Goal: Information Seeking & Learning: Learn about a topic

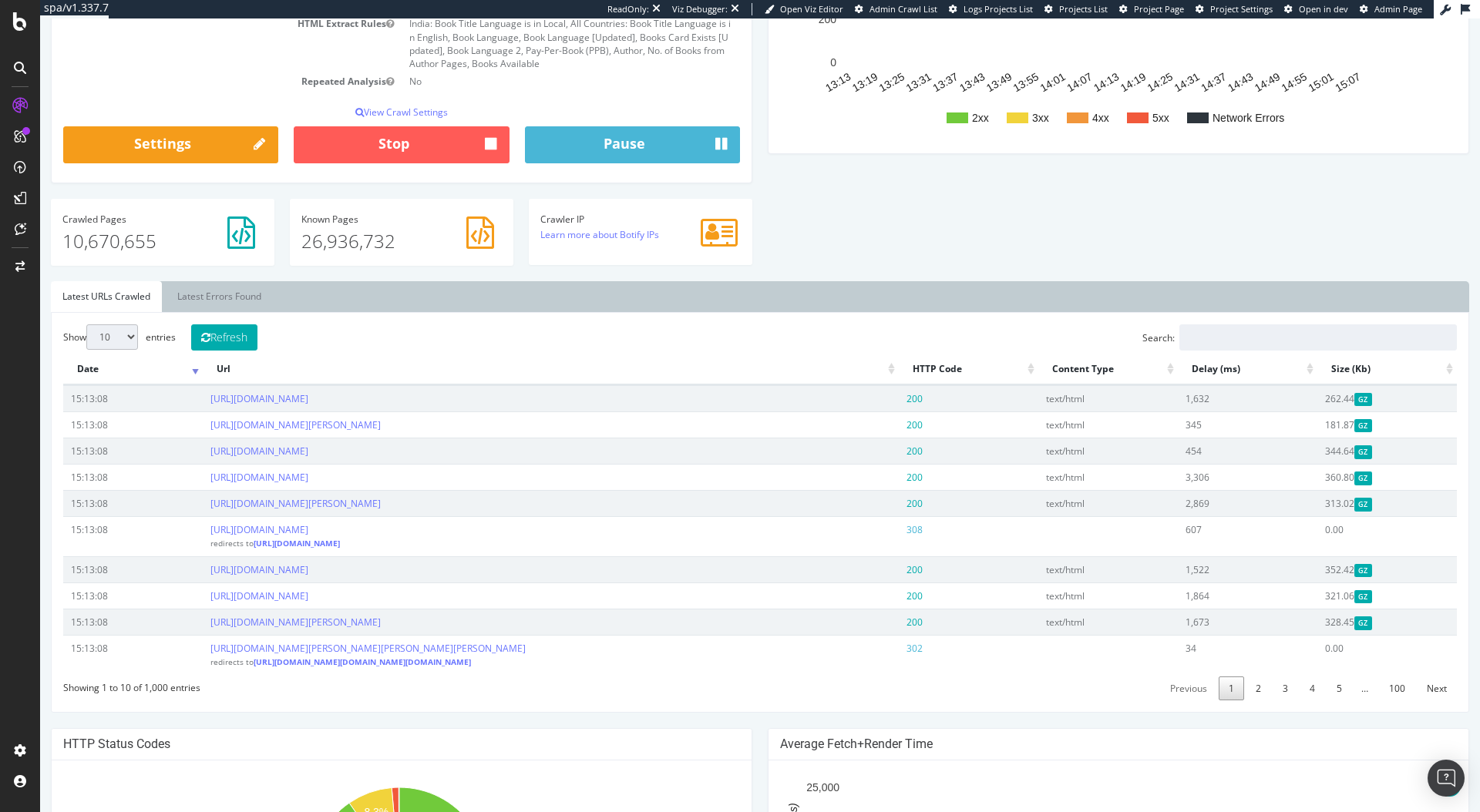
scroll to position [330, 0]
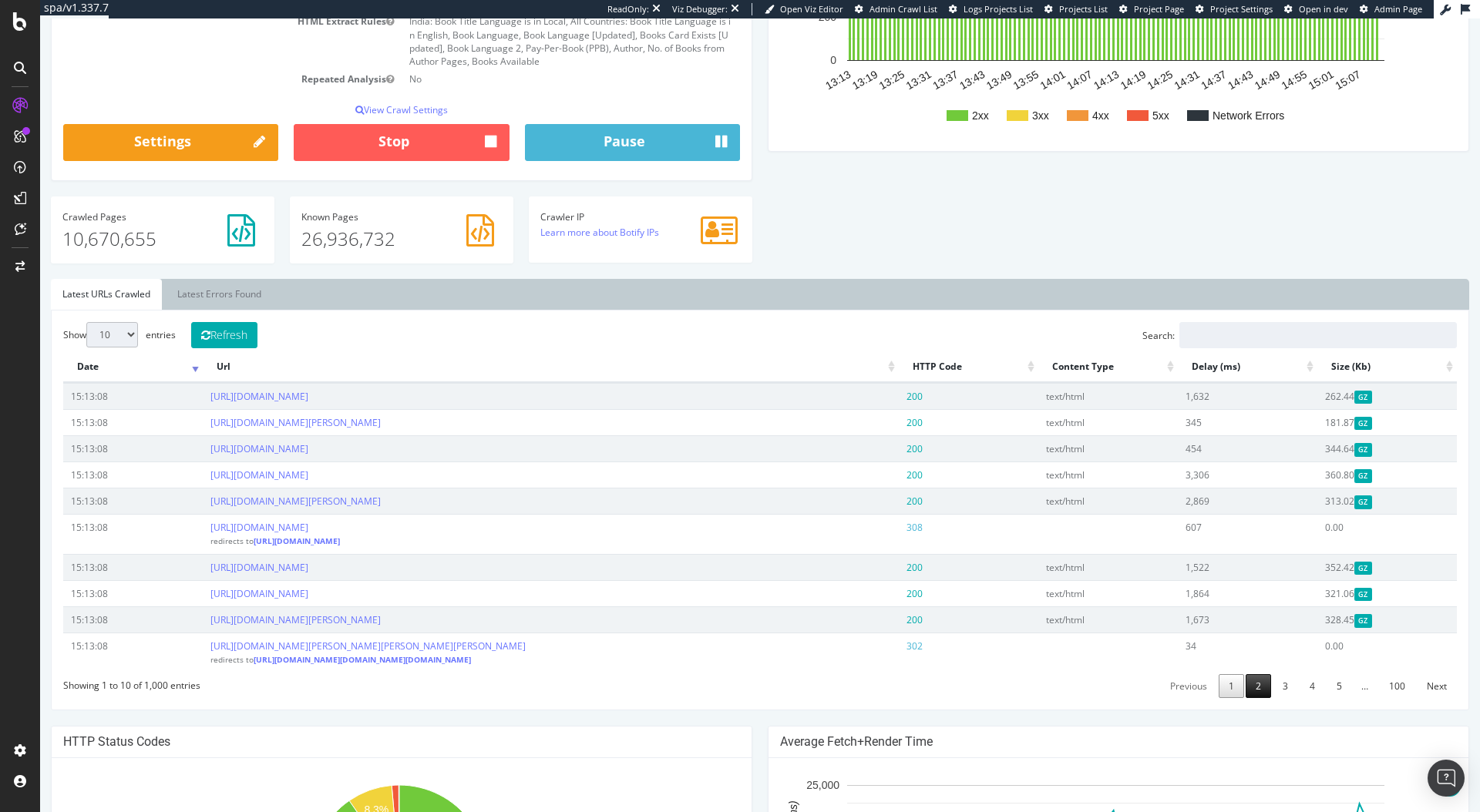
click at [1251, 699] on link "2" at bounding box center [1259, 687] width 26 height 24
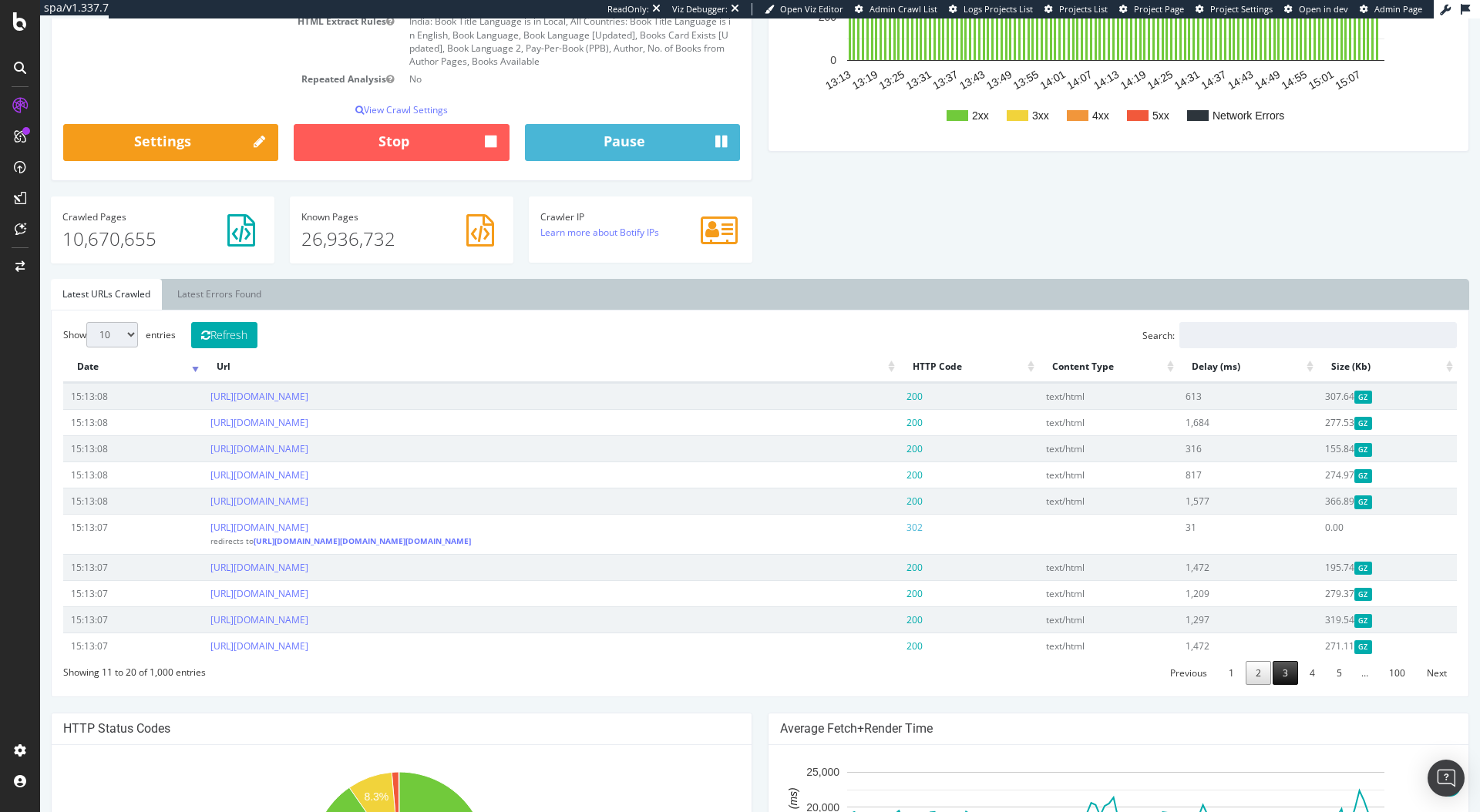
click at [1283, 685] on link "3" at bounding box center [1286, 673] width 26 height 24
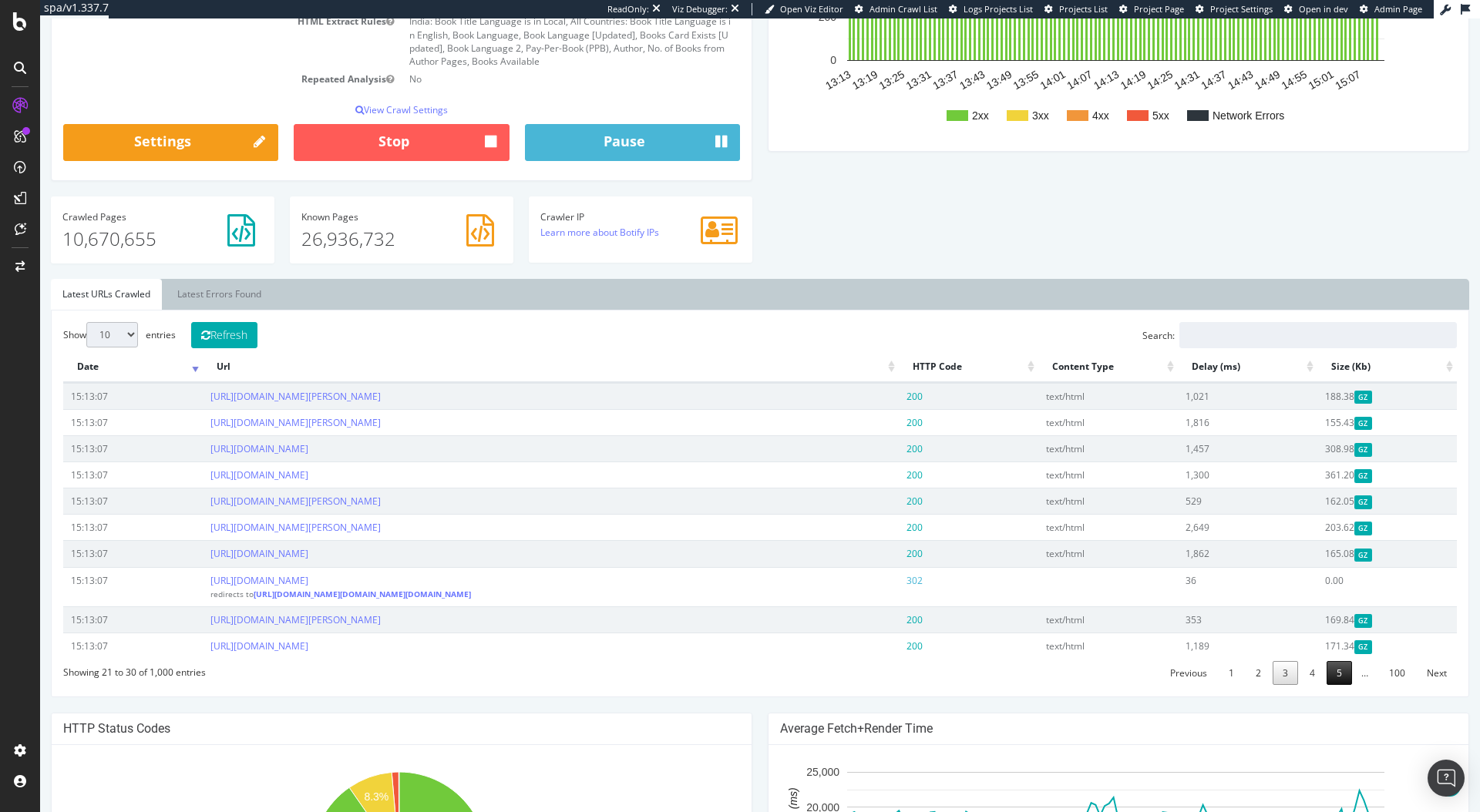
click at [1327, 685] on link "5" at bounding box center [1340, 673] width 26 height 24
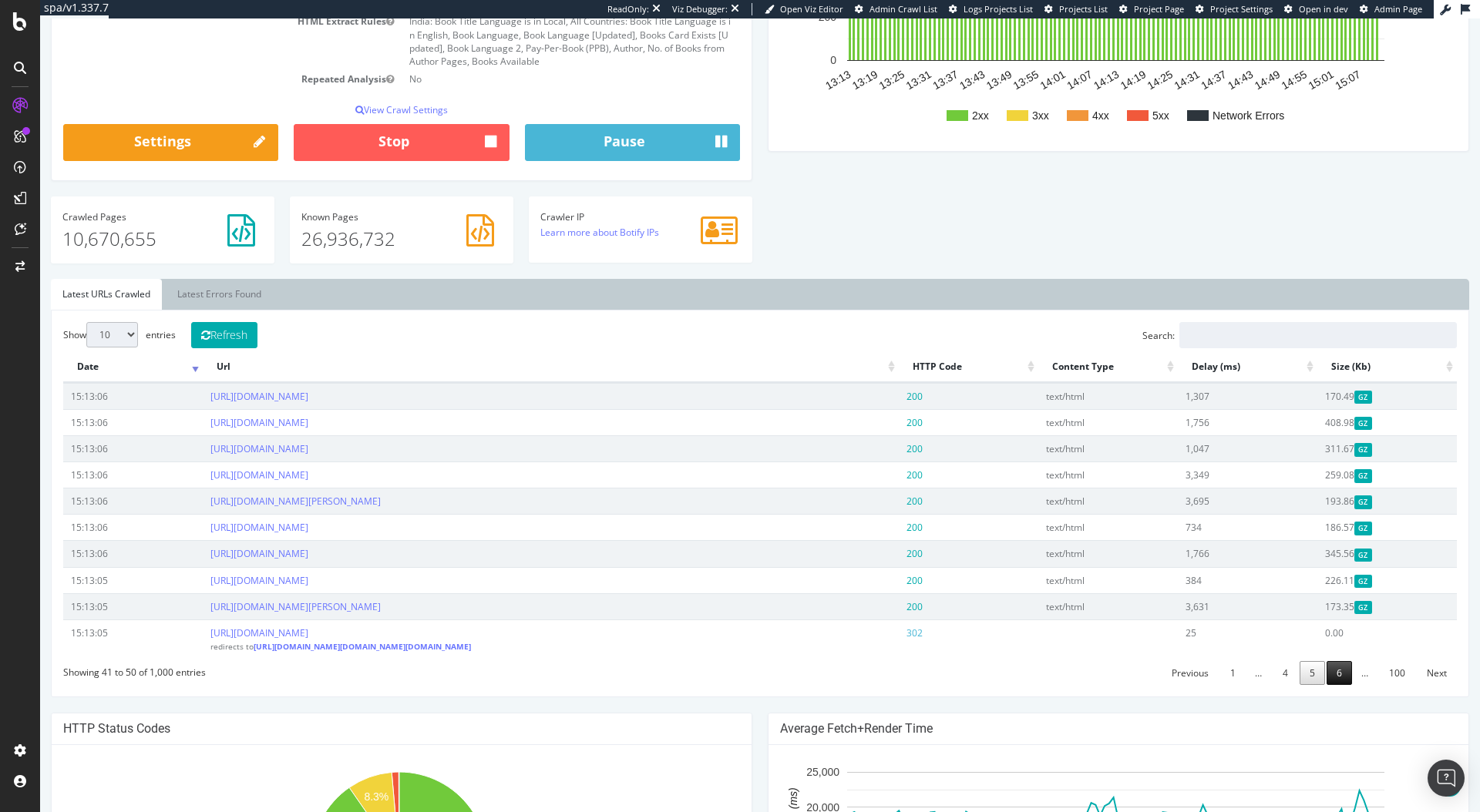
click at [1333, 685] on link "6" at bounding box center [1340, 673] width 26 height 24
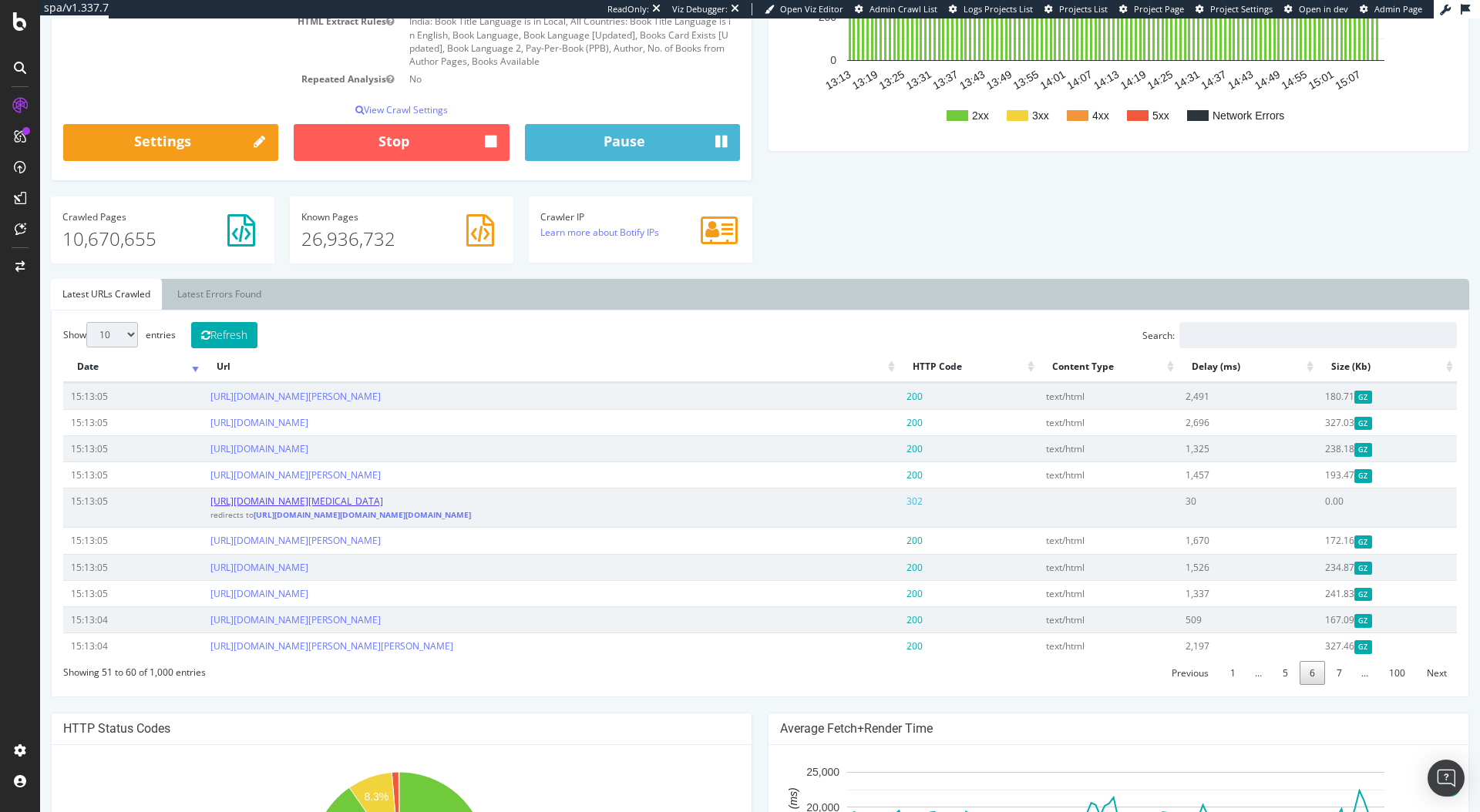
click at [384, 502] on link "https://www.storytel.com/cl/books/beginners-quick-guide-to-understanding-the-wh…" at bounding box center [296, 501] width 172 height 13
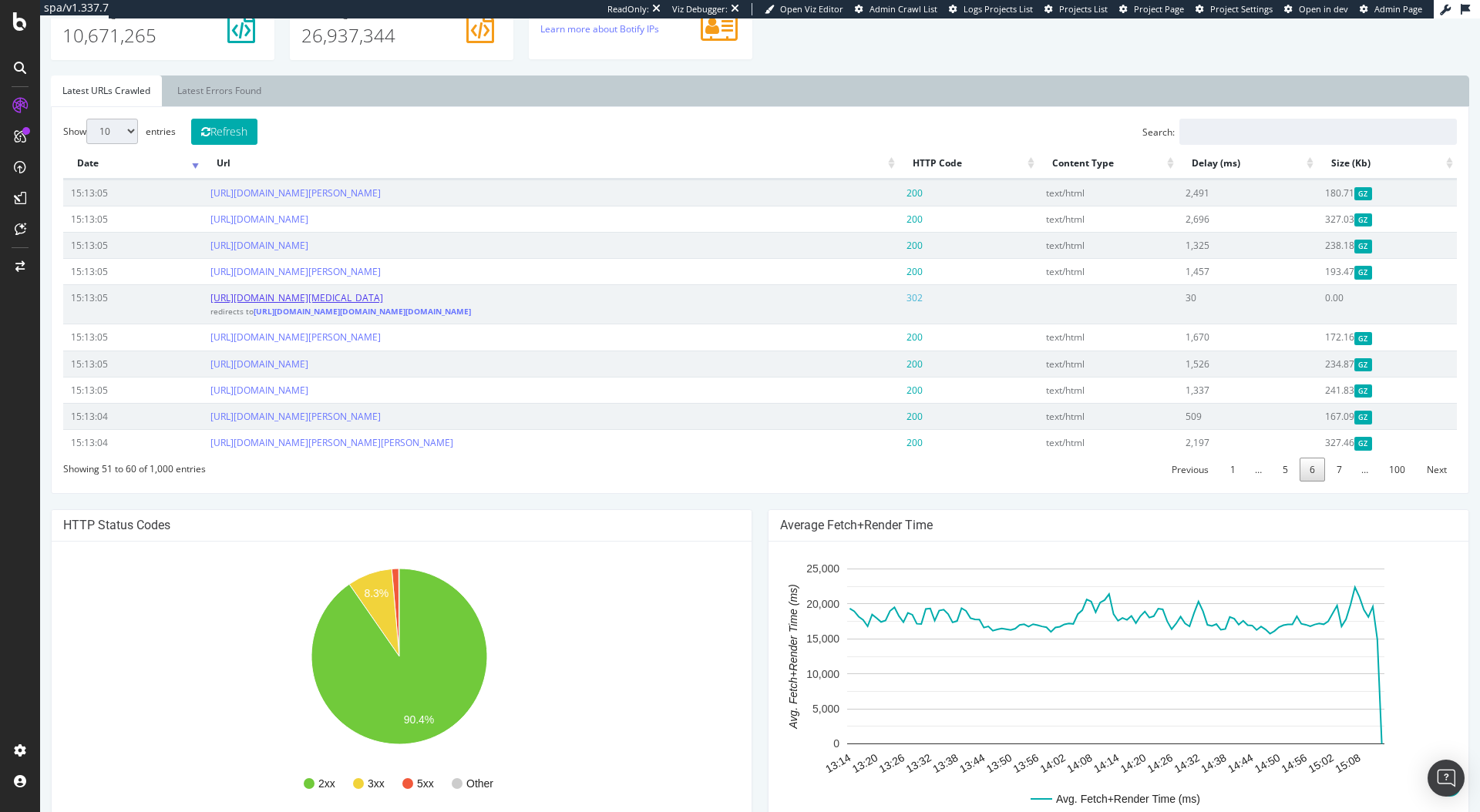
scroll to position [967, 0]
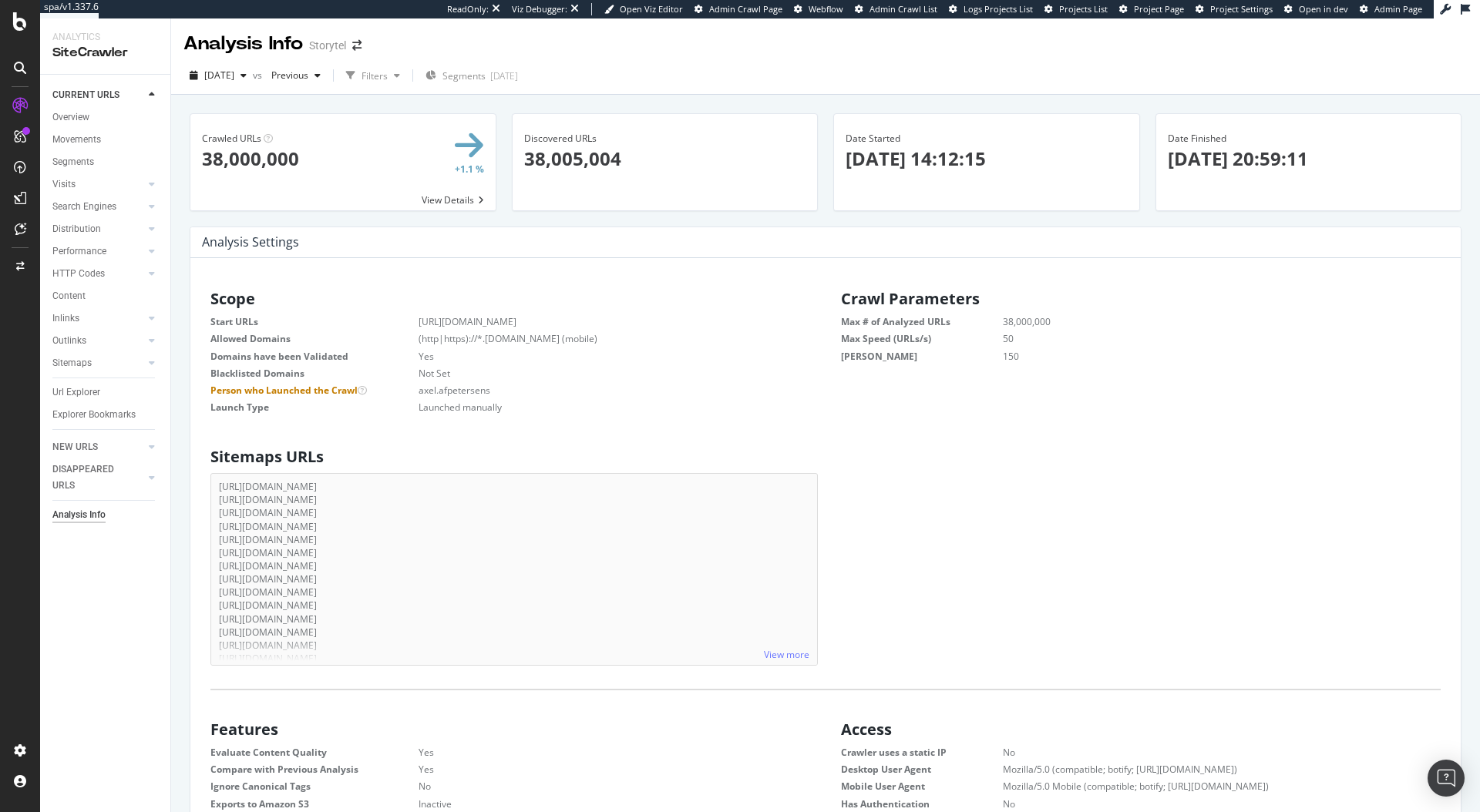
scroll to position [234, 588]
click at [79, 120] on div "Overview" at bounding box center [71, 118] width 37 height 17
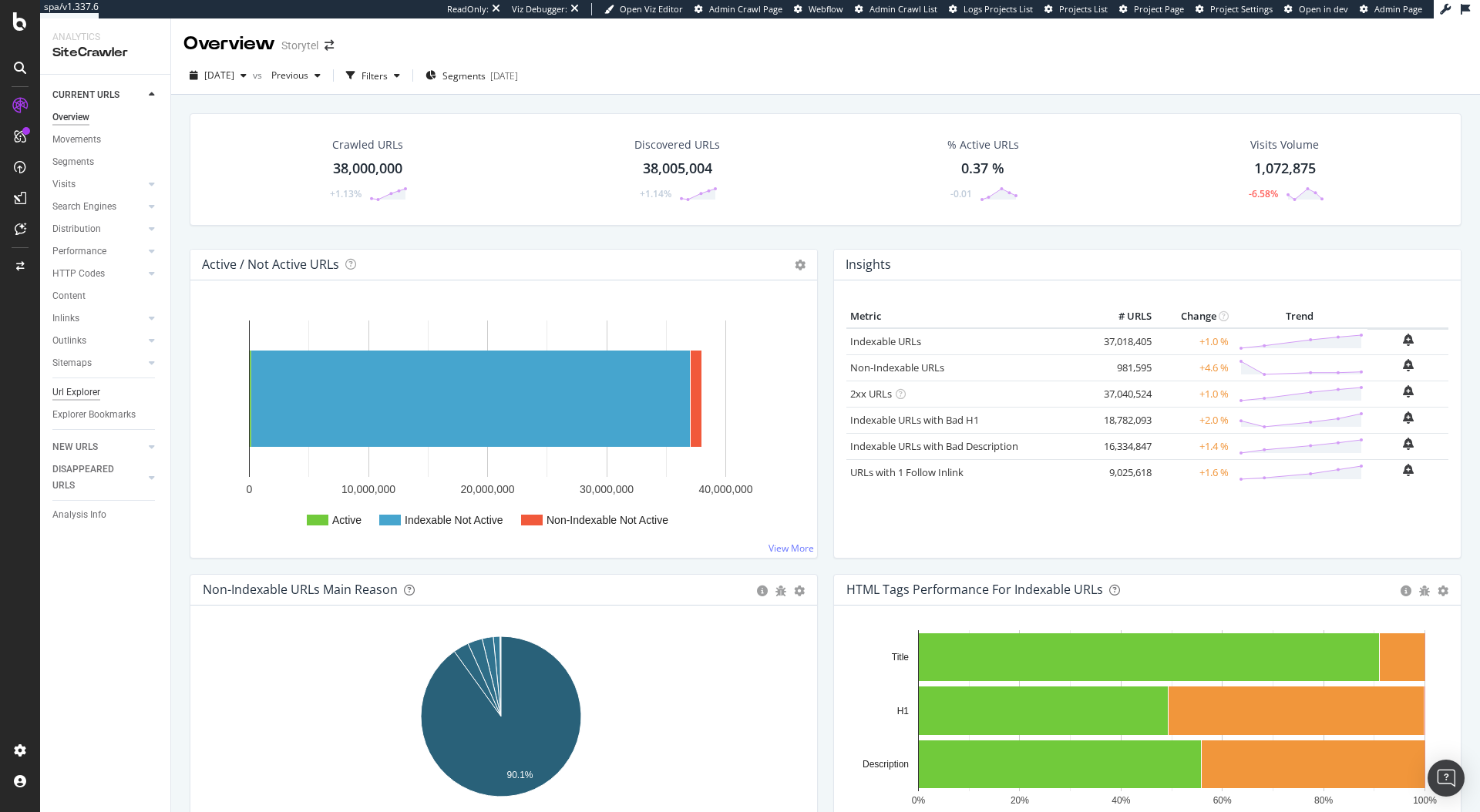
click at [73, 394] on div "Url Explorer" at bounding box center [77, 393] width 48 height 17
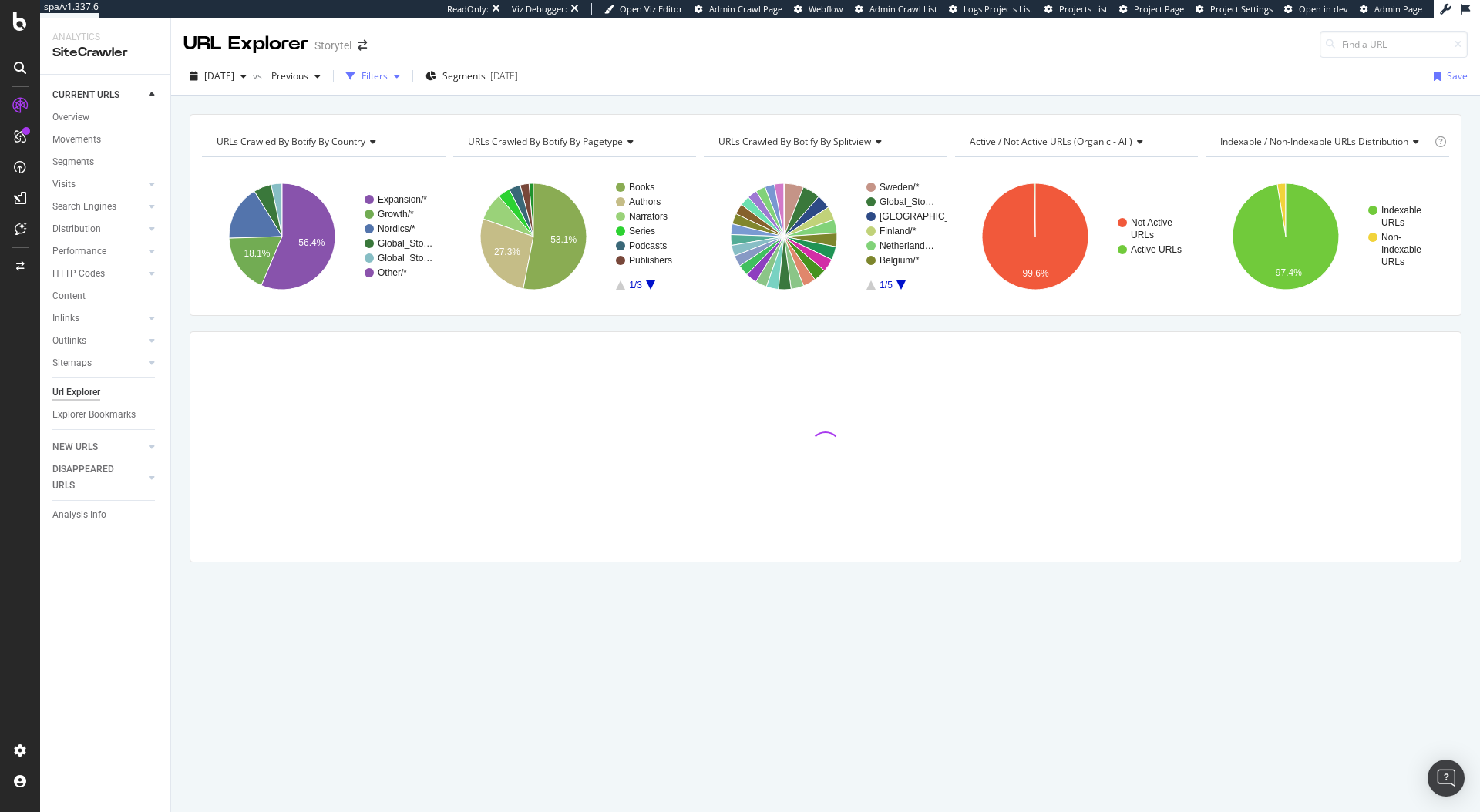
click at [388, 78] on div "Filters" at bounding box center [374, 76] width 26 height 13
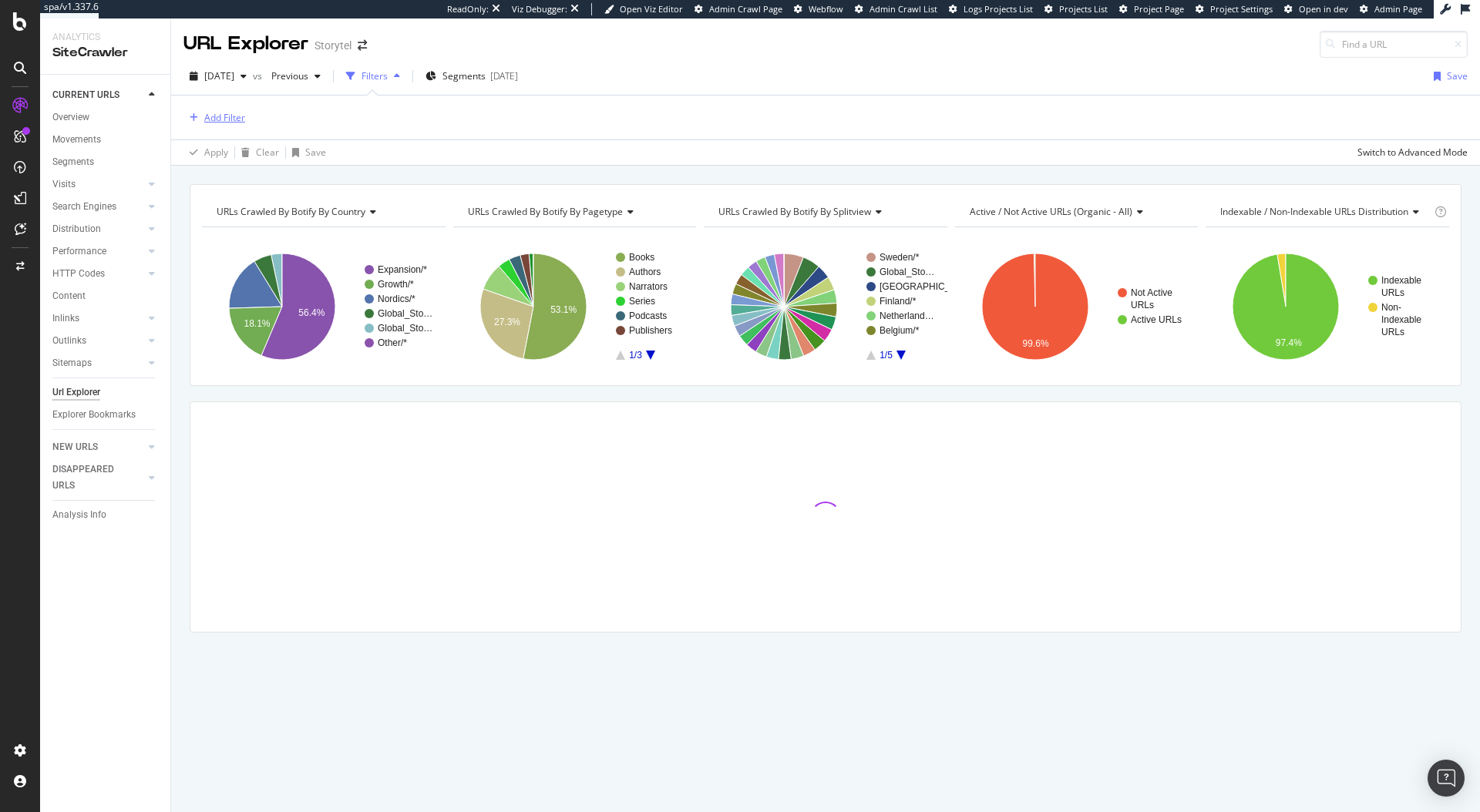
click at [234, 120] on div "Add Filter" at bounding box center [225, 117] width 41 height 13
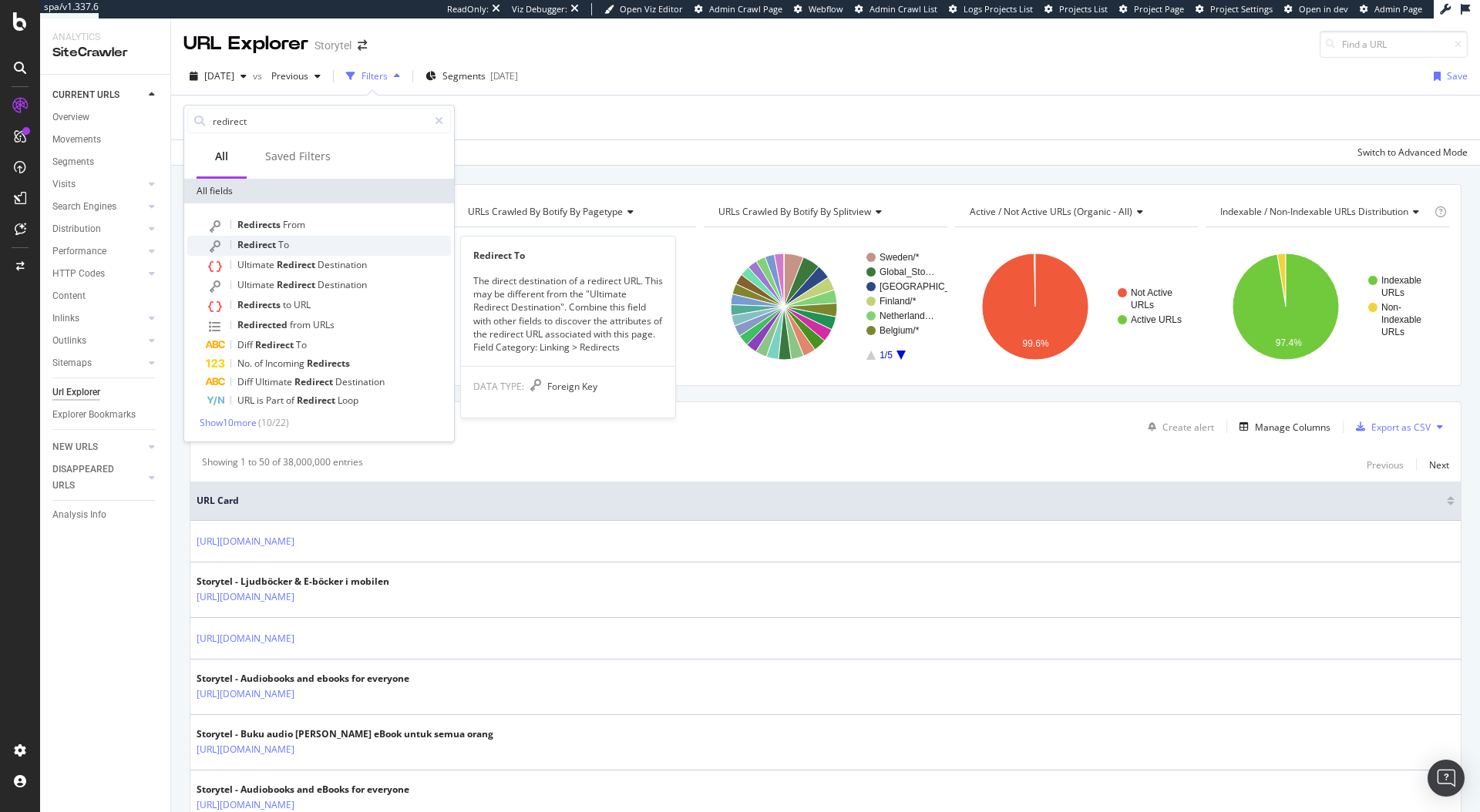
type input "redirect"
click at [288, 246] on span "To" at bounding box center [284, 244] width 11 height 13
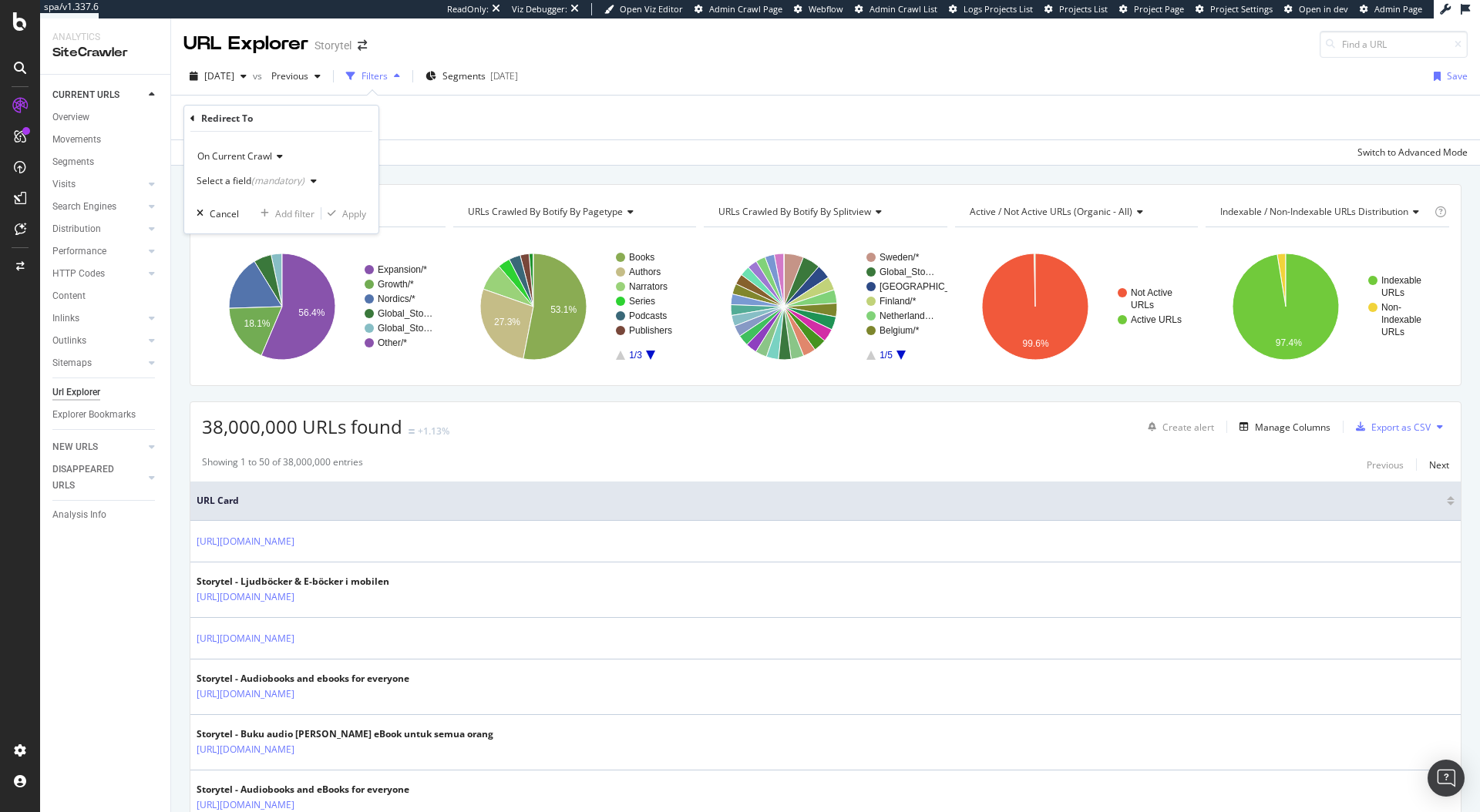
click at [235, 150] on span "On Current Crawl" at bounding box center [234, 156] width 75 height 13
click at [365, 132] on div "On Current Crawl On Current Crawl On Compared Crawl Select a field (mandatory) …" at bounding box center [281, 182] width 195 height 101
click at [270, 176] on div "(mandatory)" at bounding box center [278, 181] width 53 height 13
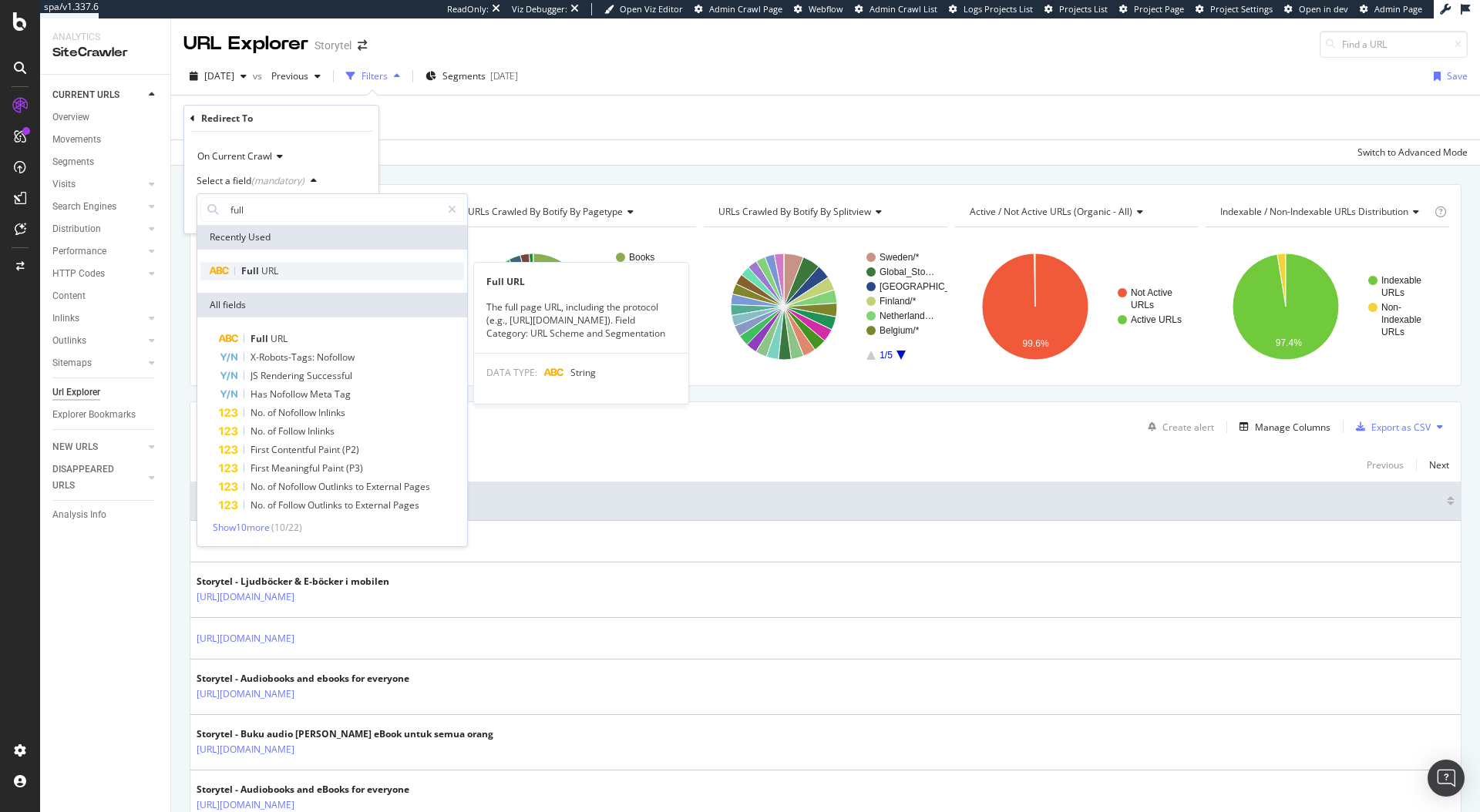
type input "full"
click at [280, 271] on div "Full URL" at bounding box center [332, 271] width 264 height 18
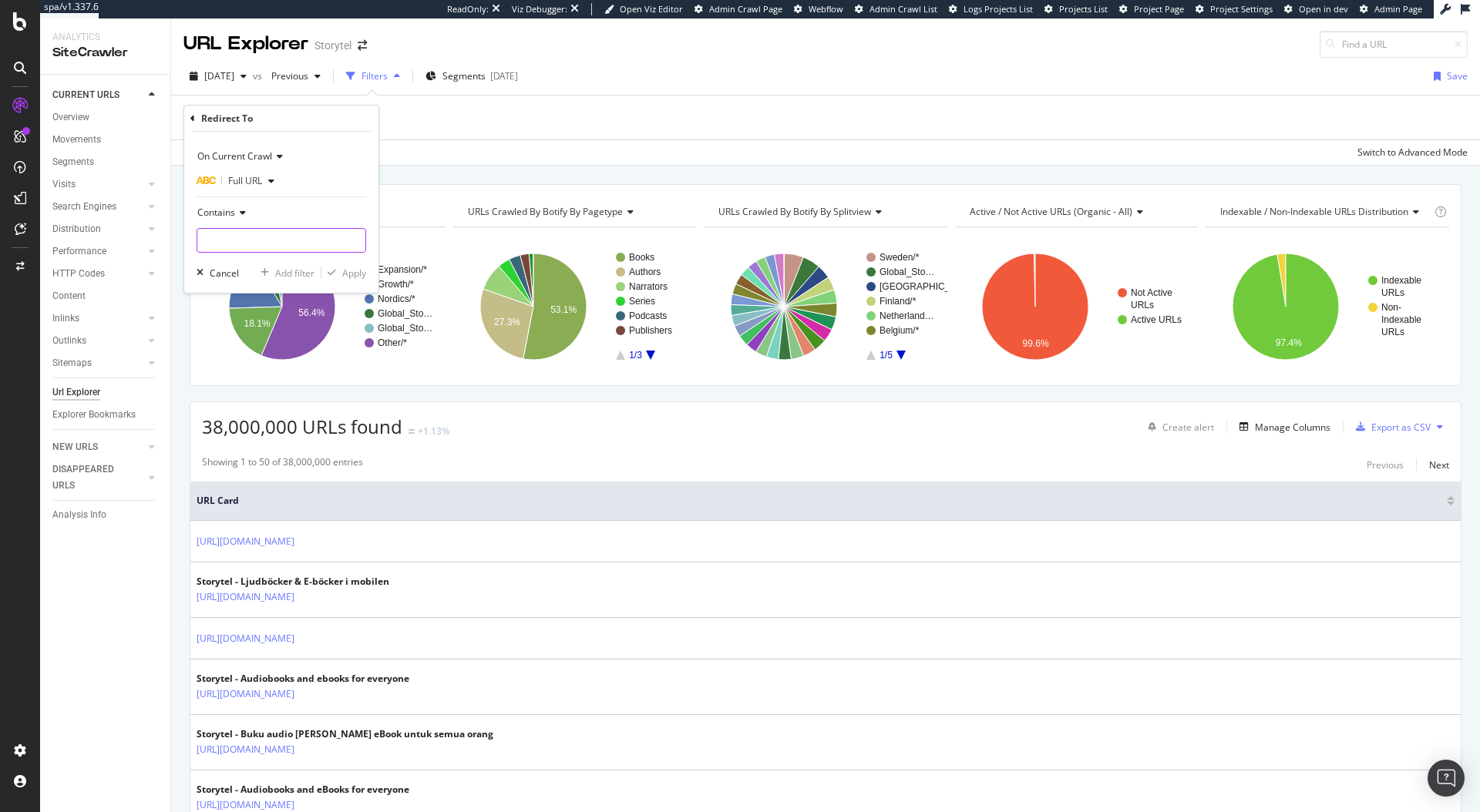
click at [256, 236] on input "text" at bounding box center [281, 241] width 168 height 25
type input "google"
click at [350, 271] on div "Apply" at bounding box center [354, 273] width 24 height 13
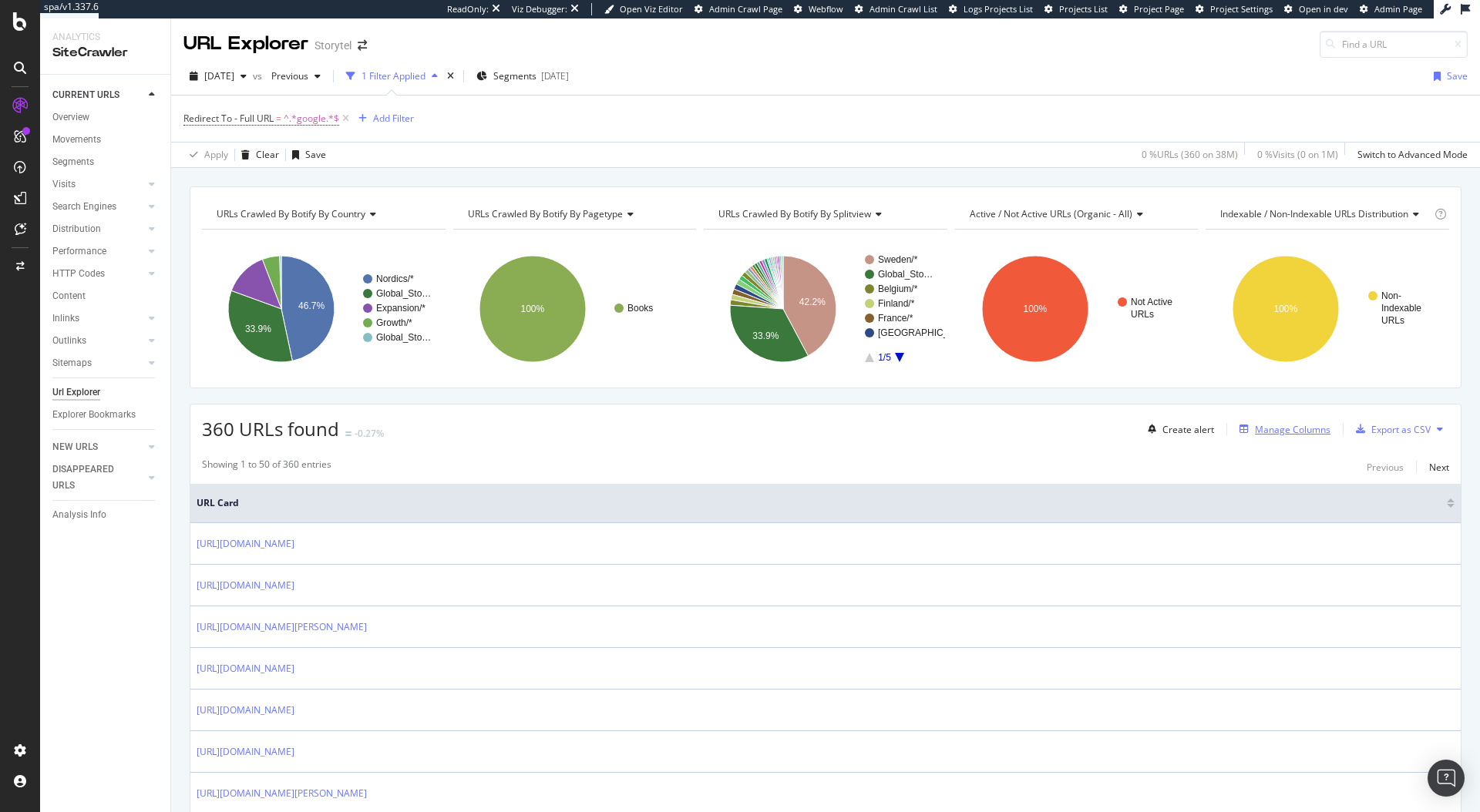
click at [1293, 430] on div "Manage Columns" at bounding box center [1293, 430] width 76 height 13
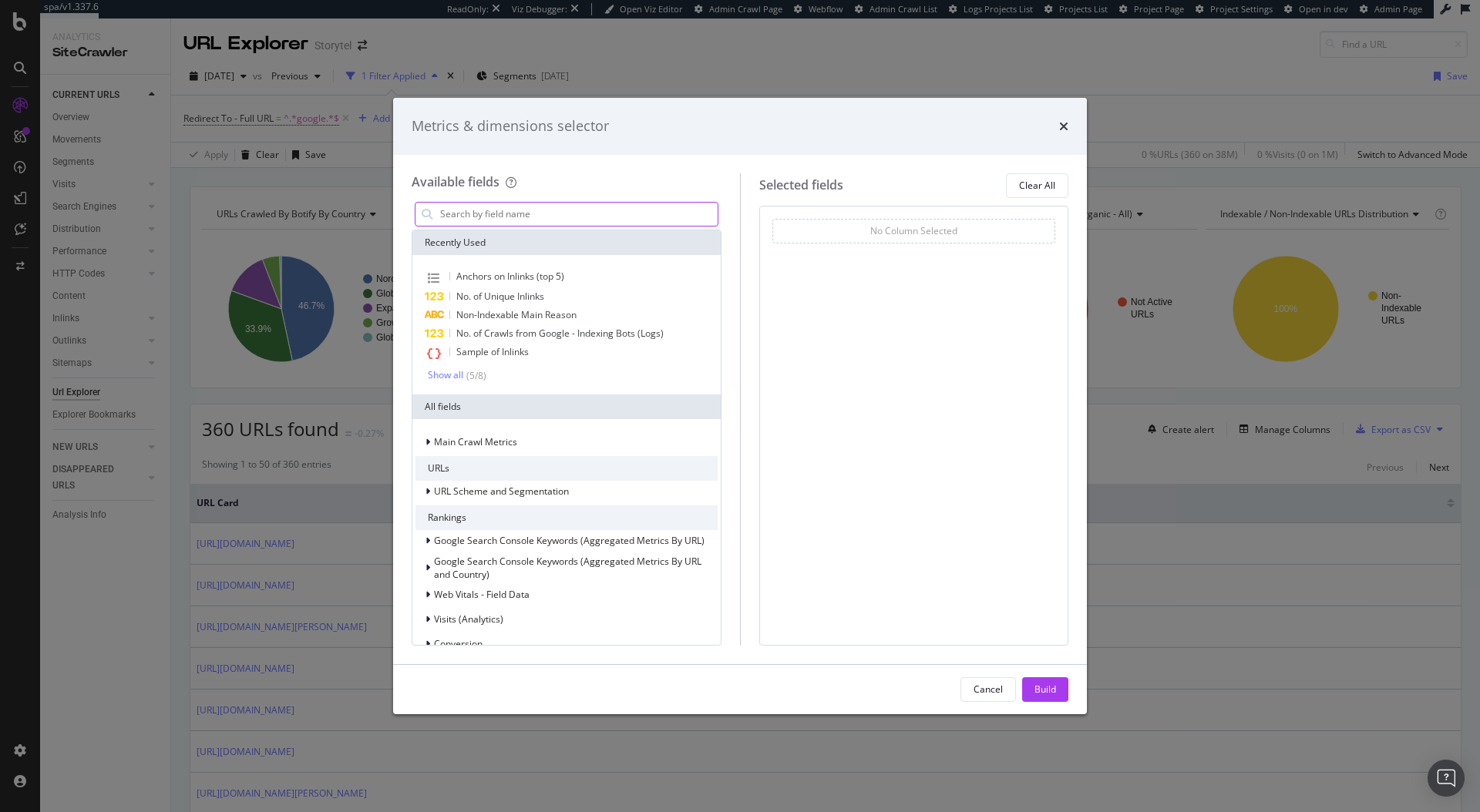
click at [578, 218] on input "modal" at bounding box center [578, 214] width 279 height 23
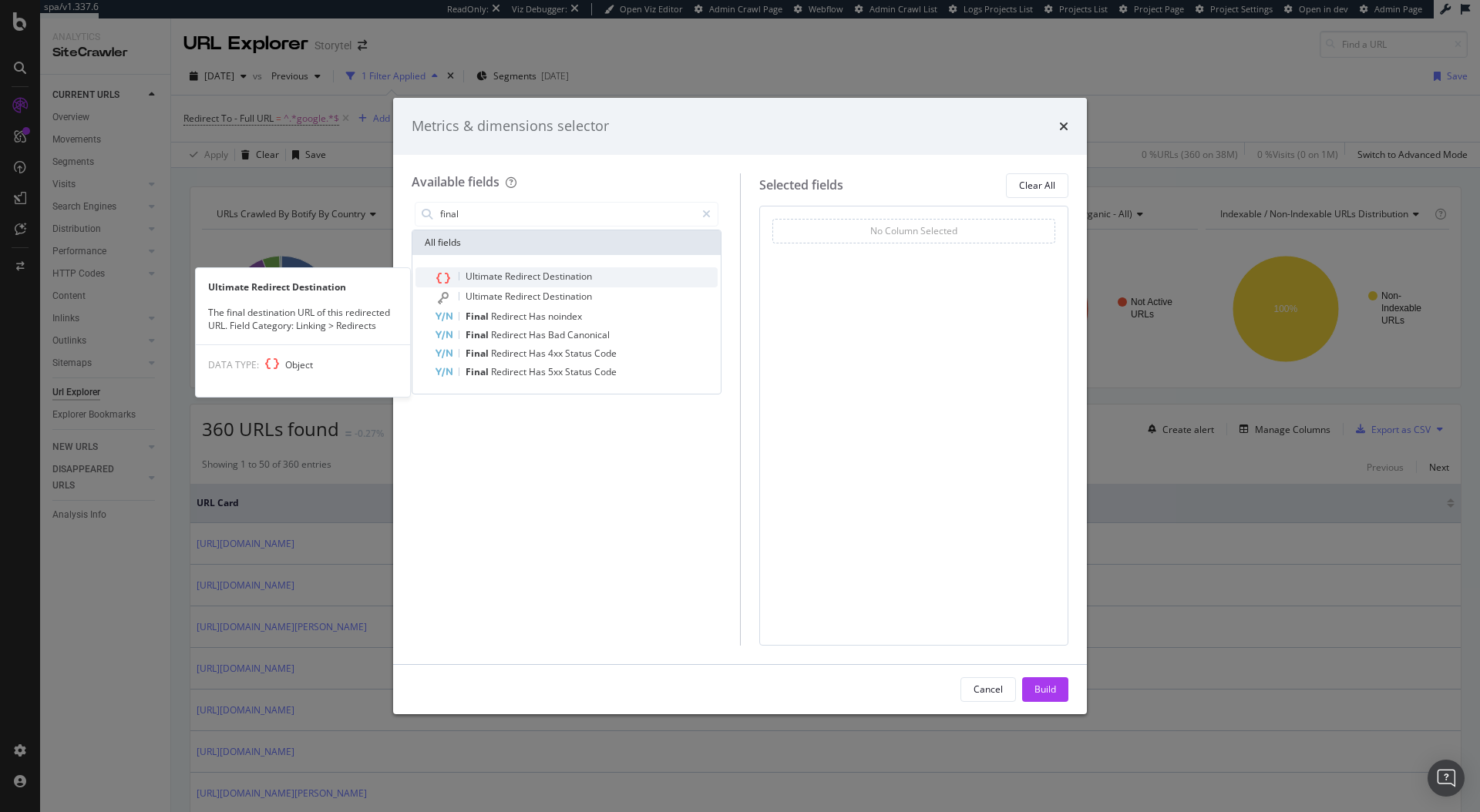
type input "final"
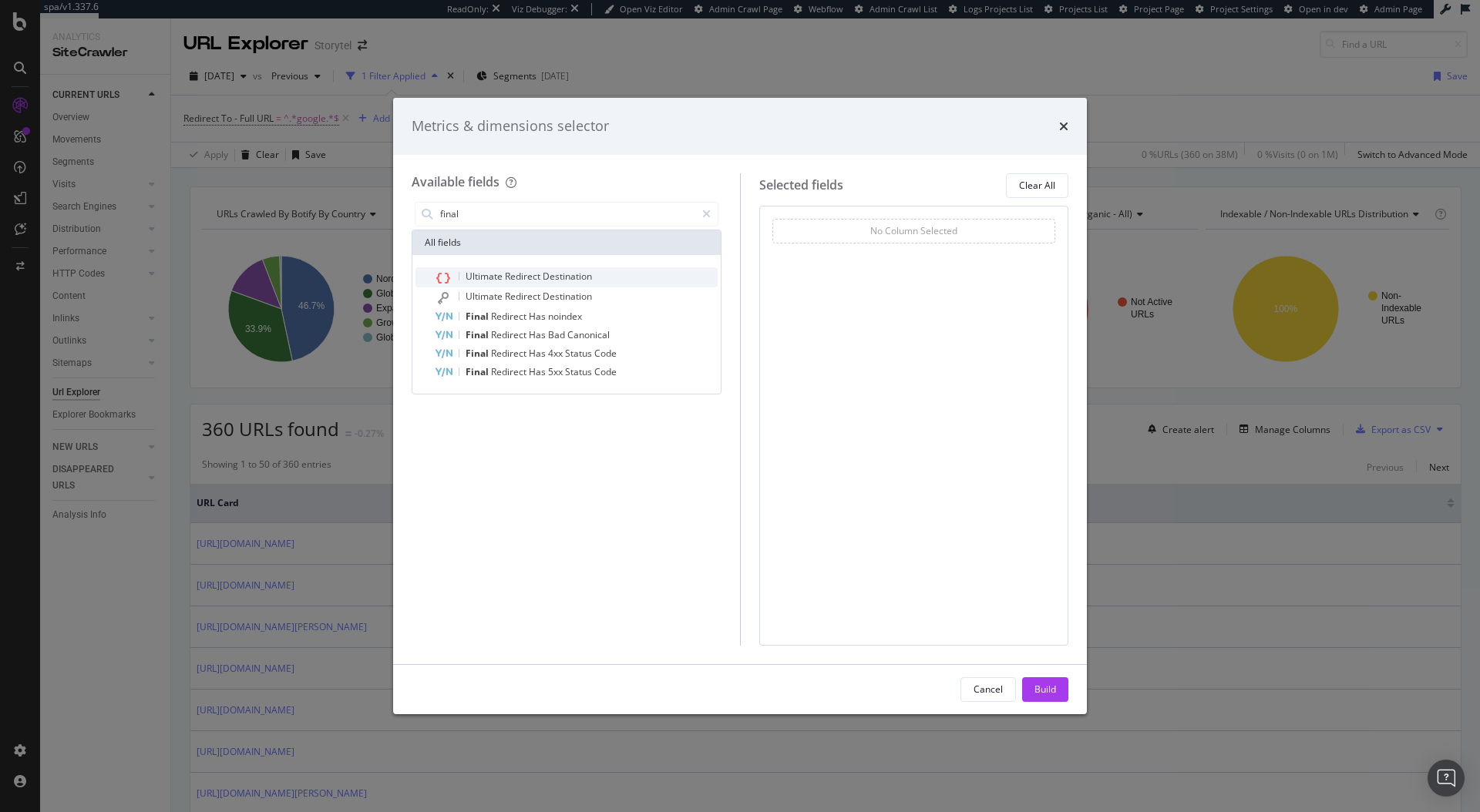
click at [577, 278] on span "Destination" at bounding box center [568, 277] width 50 height 13
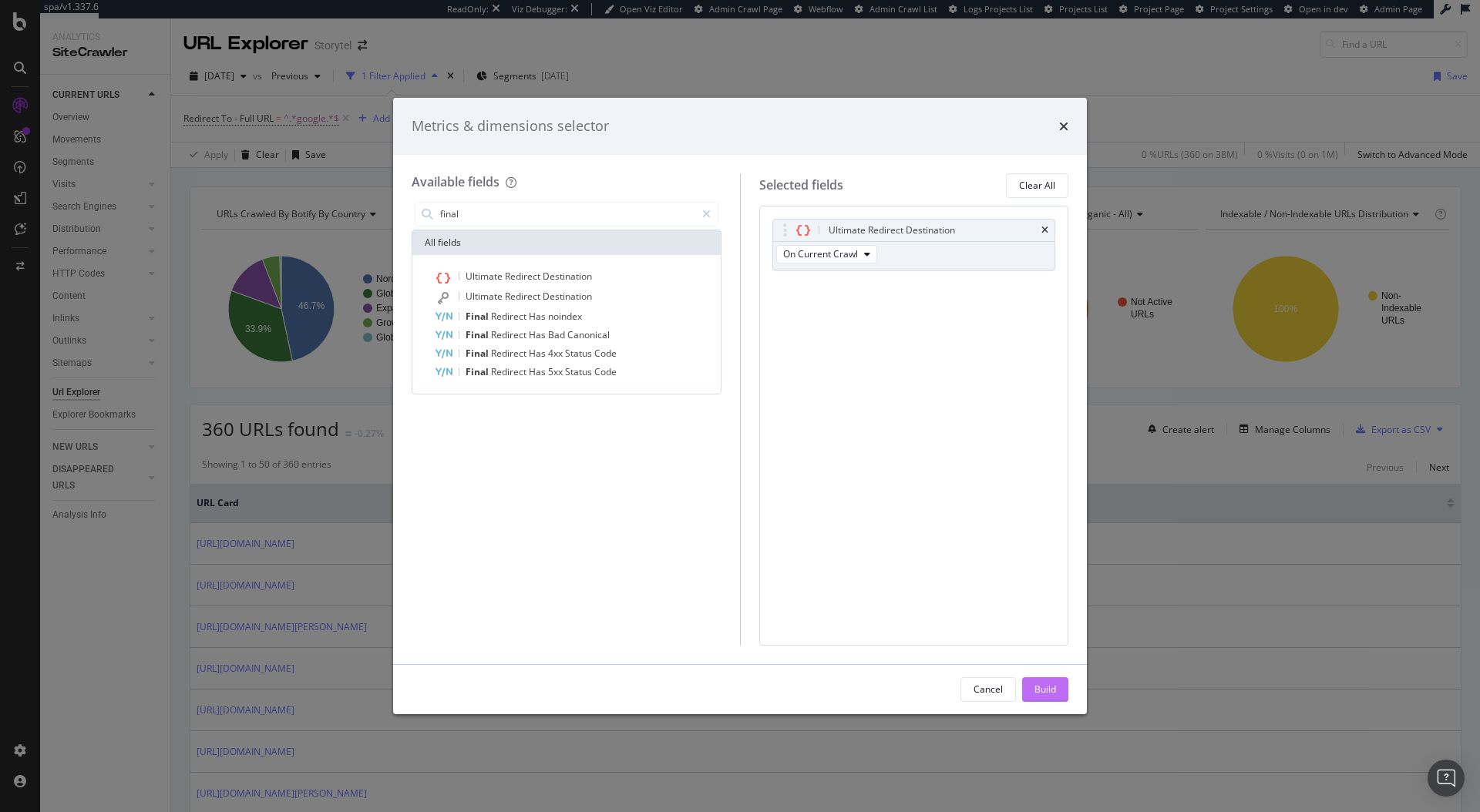
click at [1052, 685] on div "Build" at bounding box center [1045, 689] width 21 height 13
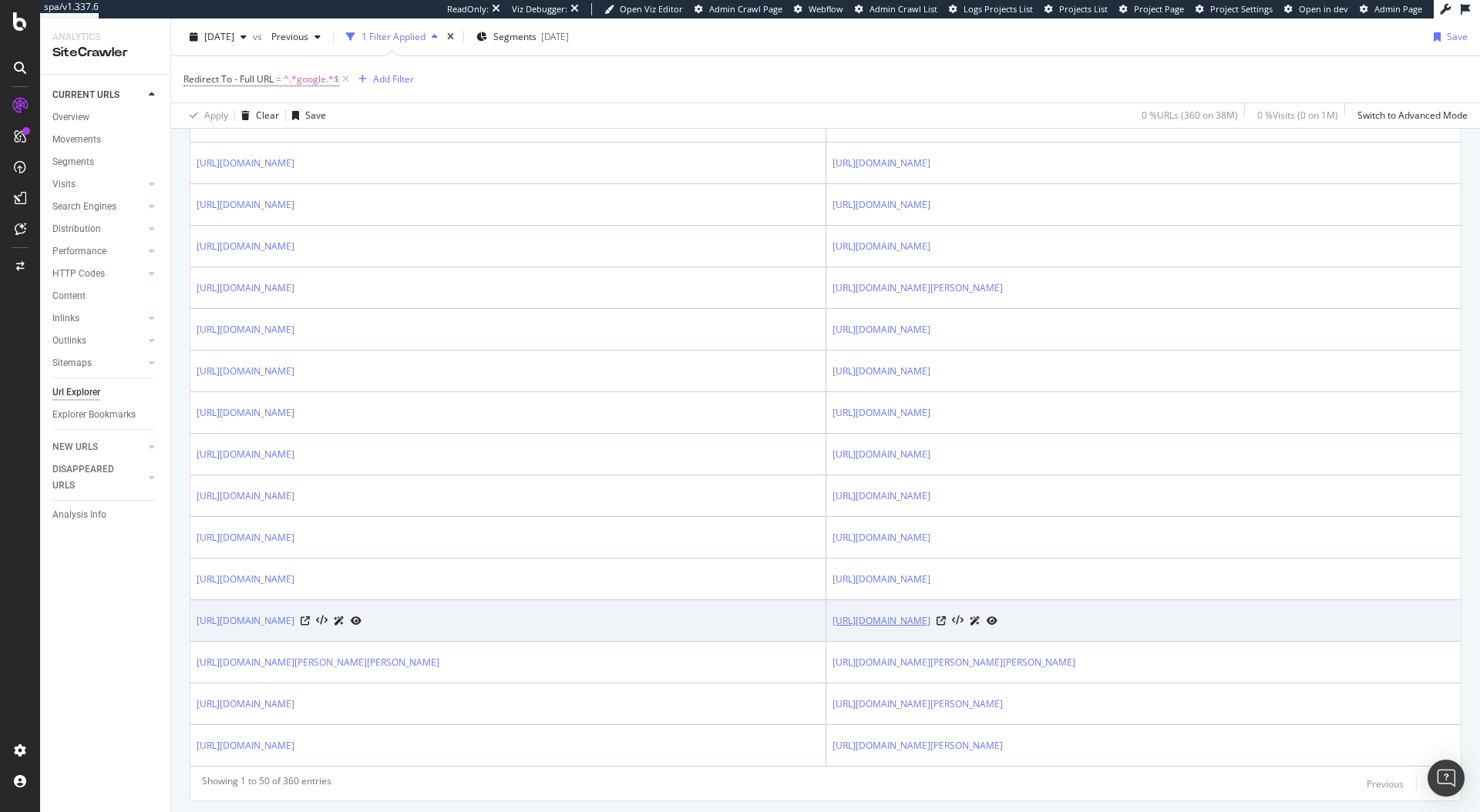
scroll to position [2101, 0]
